Goal: Information Seeking & Learning: Stay updated

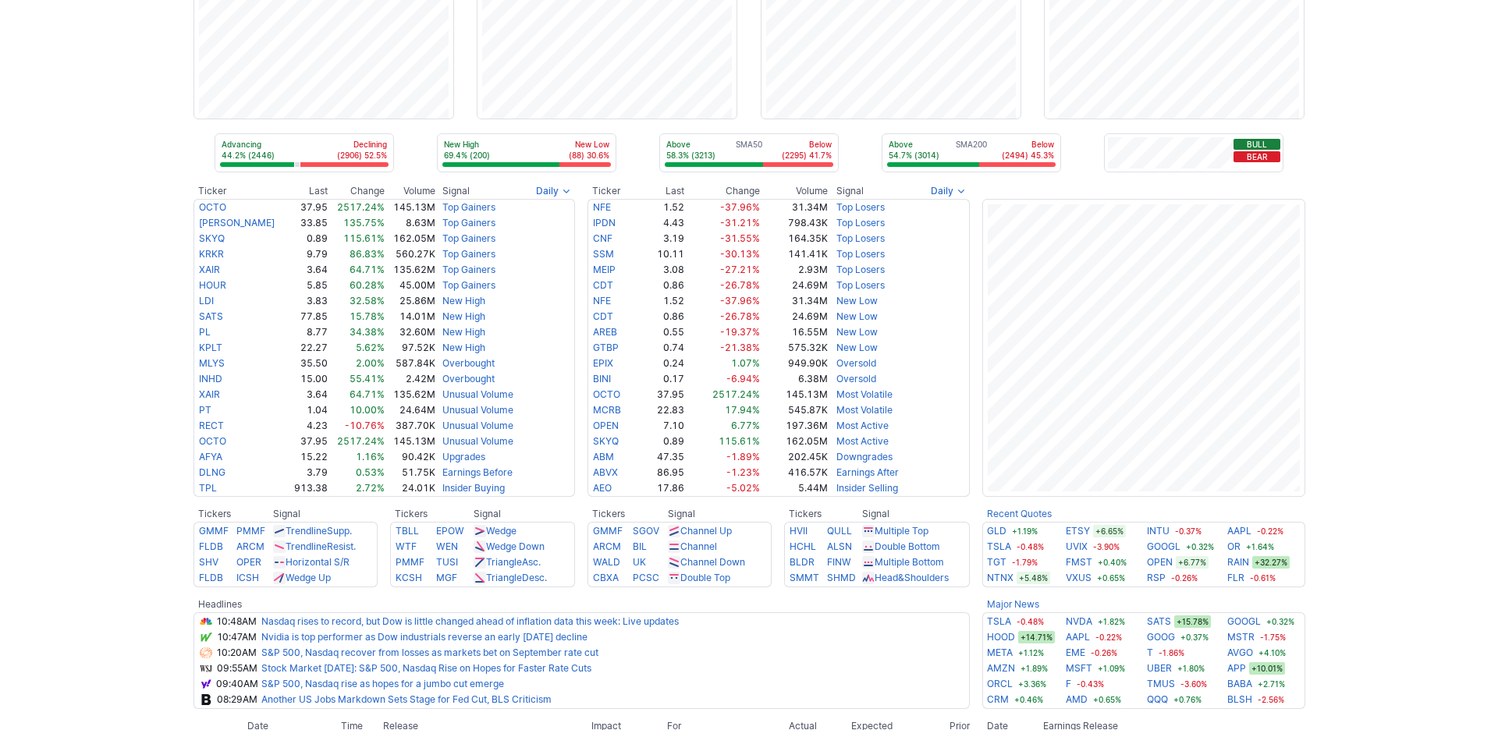
scroll to position [140, 0]
